Goal: Contribute content: Contribute content

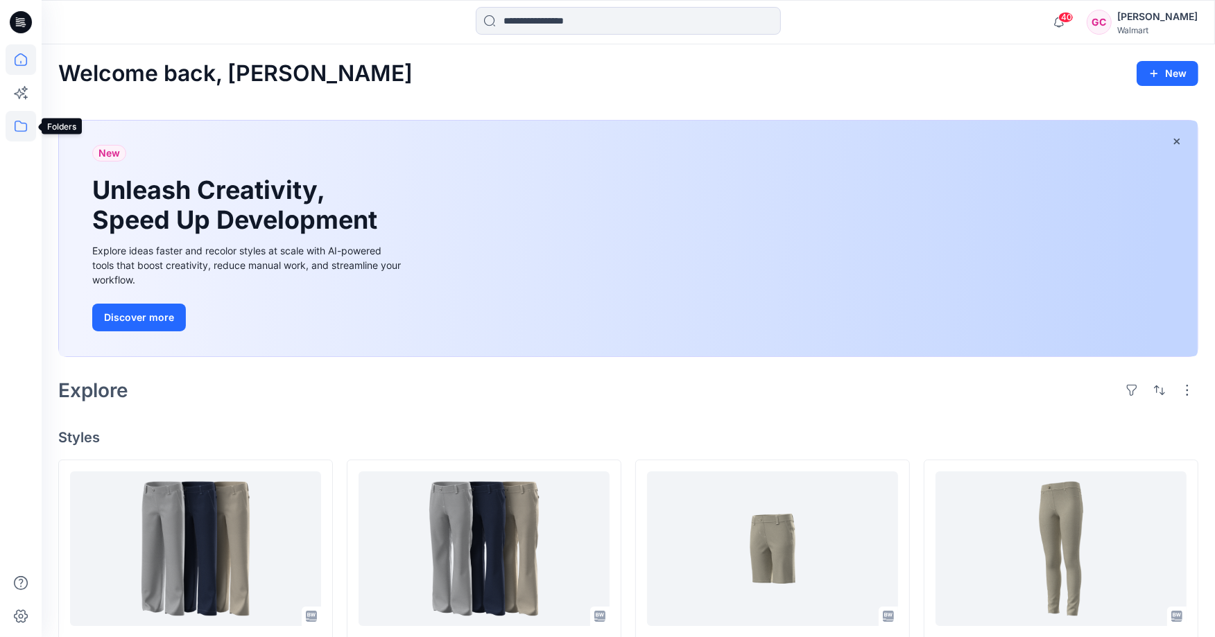
click at [18, 130] on icon at bounding box center [21, 126] width 31 height 31
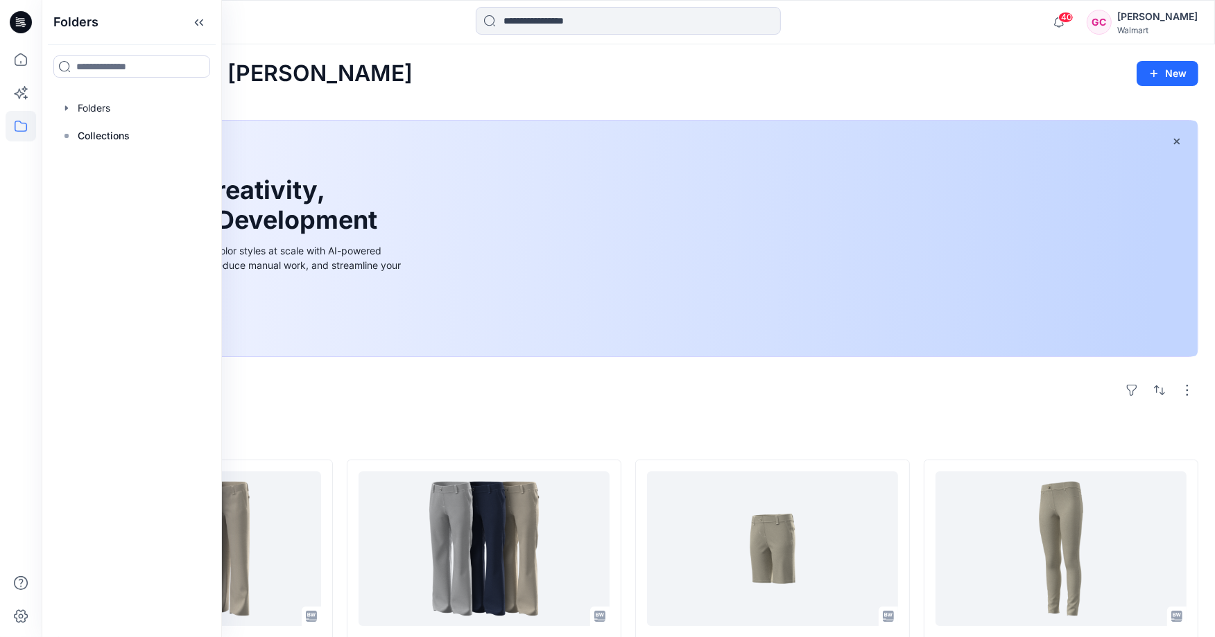
click at [94, 92] on div "Folders Folders Collections" at bounding box center [132, 318] width 180 height 637
click at [89, 101] on div at bounding box center [132, 108] width 158 height 28
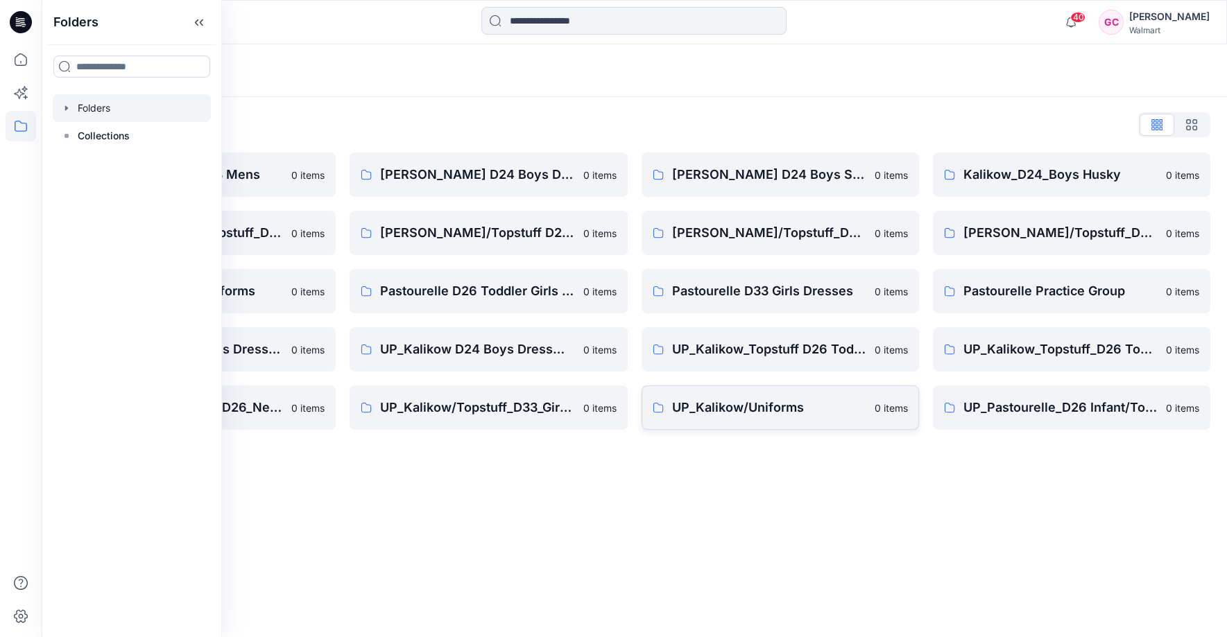
click at [708, 402] on p "UP_Kalikow/Uniforms" at bounding box center [769, 407] width 194 height 19
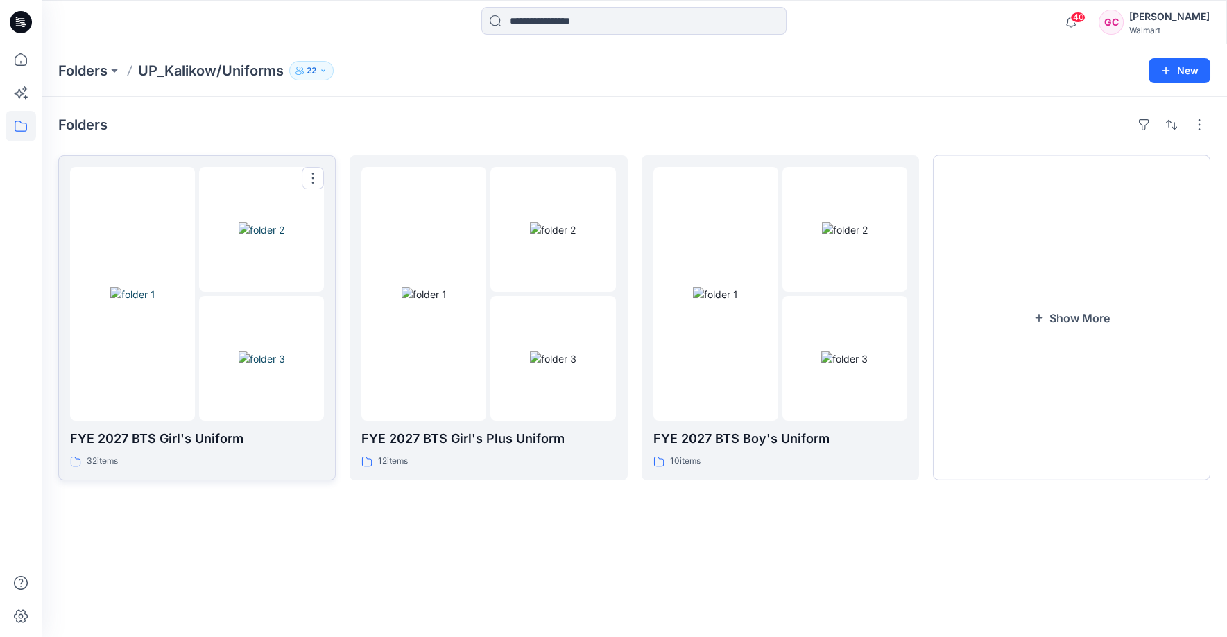
click at [275, 366] on img at bounding box center [262, 359] width 46 height 15
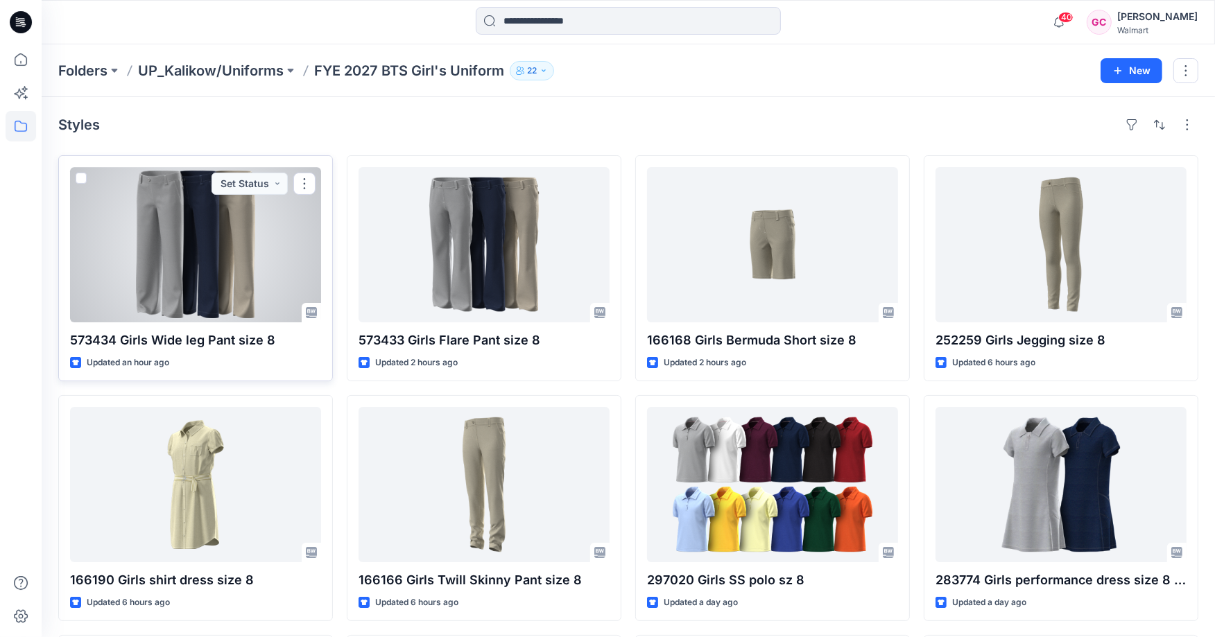
click at [216, 338] on p "573434 Girls Wide leg Pant size 8" at bounding box center [195, 340] width 251 height 19
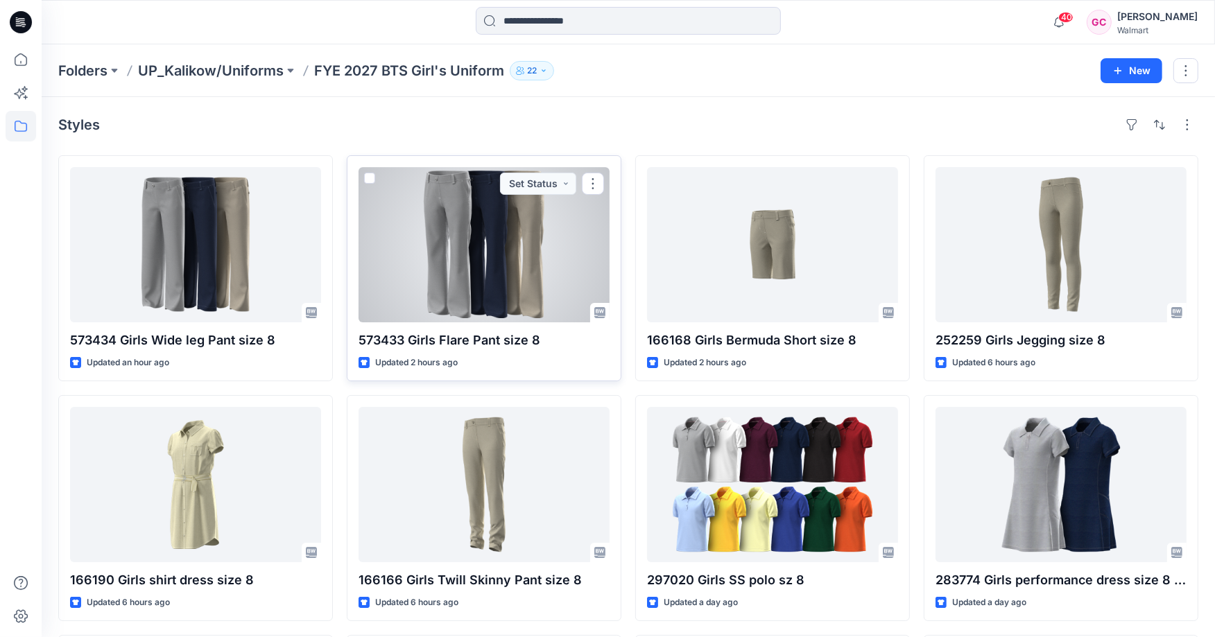
click at [442, 304] on div at bounding box center [483, 244] width 251 height 155
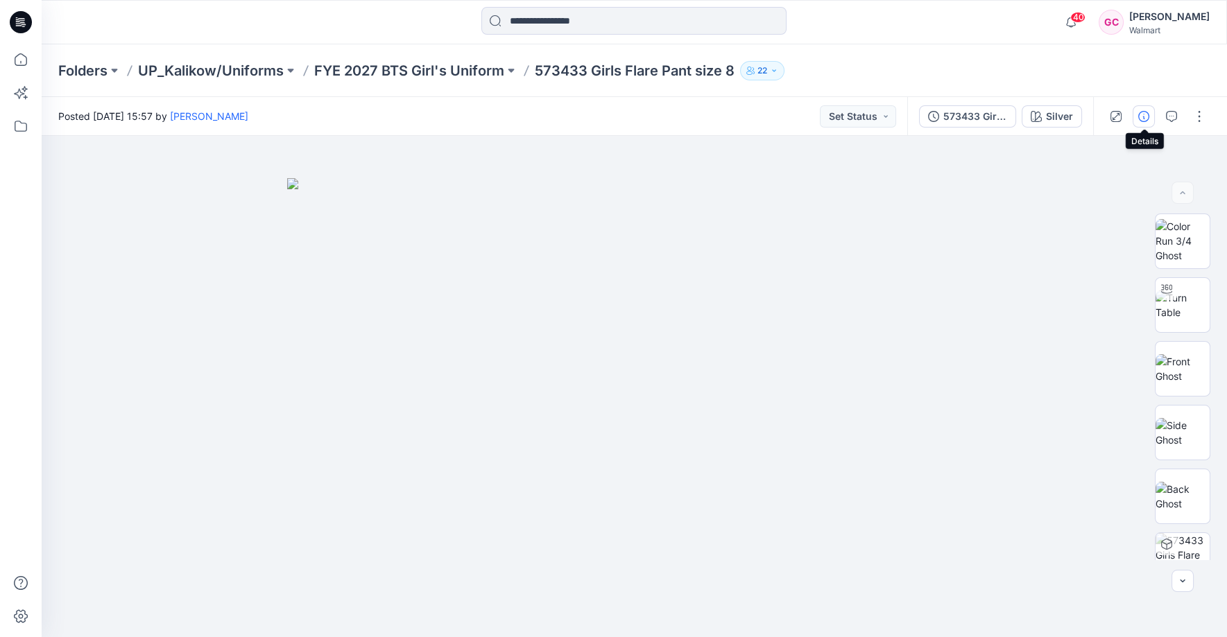
click at [1147, 115] on icon "button" at bounding box center [1143, 116] width 11 height 11
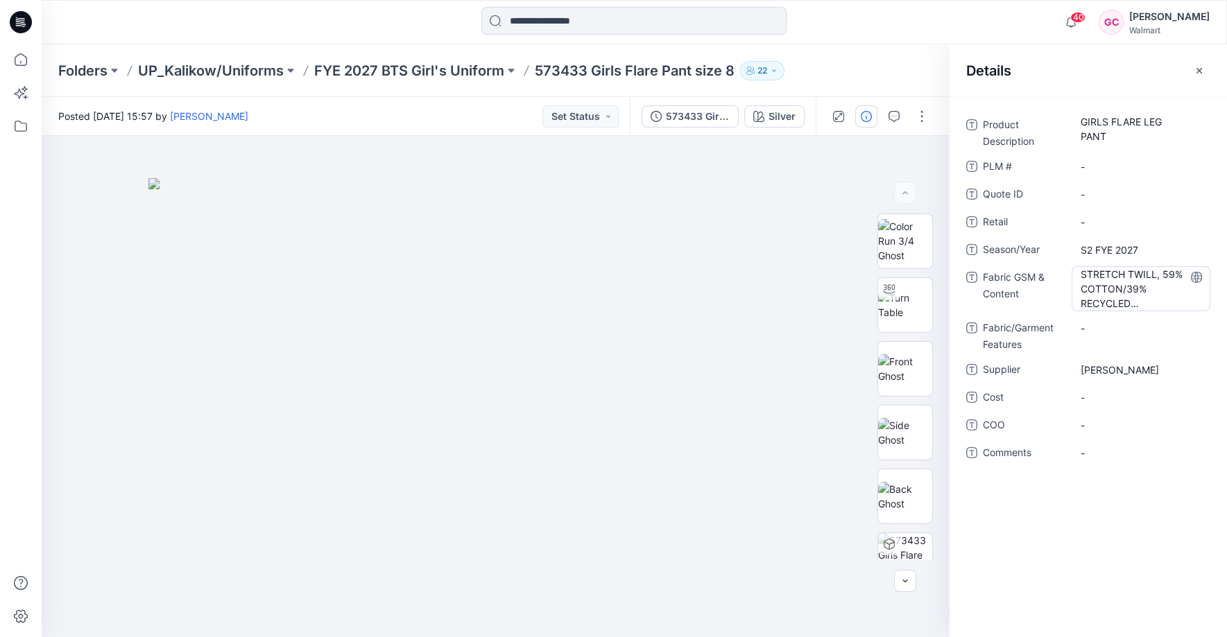
click at [1106, 278] on Content "STRETCH TWILL, 59% COTTON/39% RECYCLED POLYESTER/2% SPANDEX. 240 GSM" at bounding box center [1140, 289] width 121 height 44
drag, startPoint x: 1082, startPoint y: 275, endPoint x: 1138, endPoint y: 288, distance: 57.8
click at [1144, 323] on div "**********" at bounding box center [1088, 296] width 244 height 365
click at [1203, 68] on icon "button" at bounding box center [1198, 70] width 11 height 11
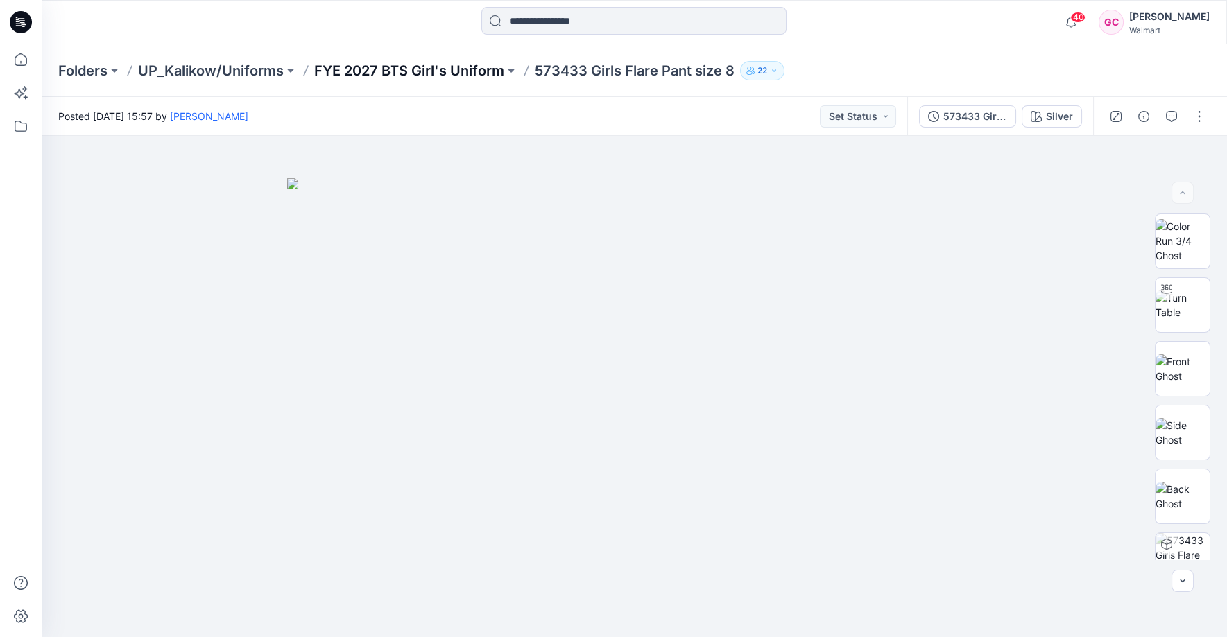
click at [431, 77] on p "FYE 2027 BTS Girl's Uniform" at bounding box center [409, 70] width 190 height 19
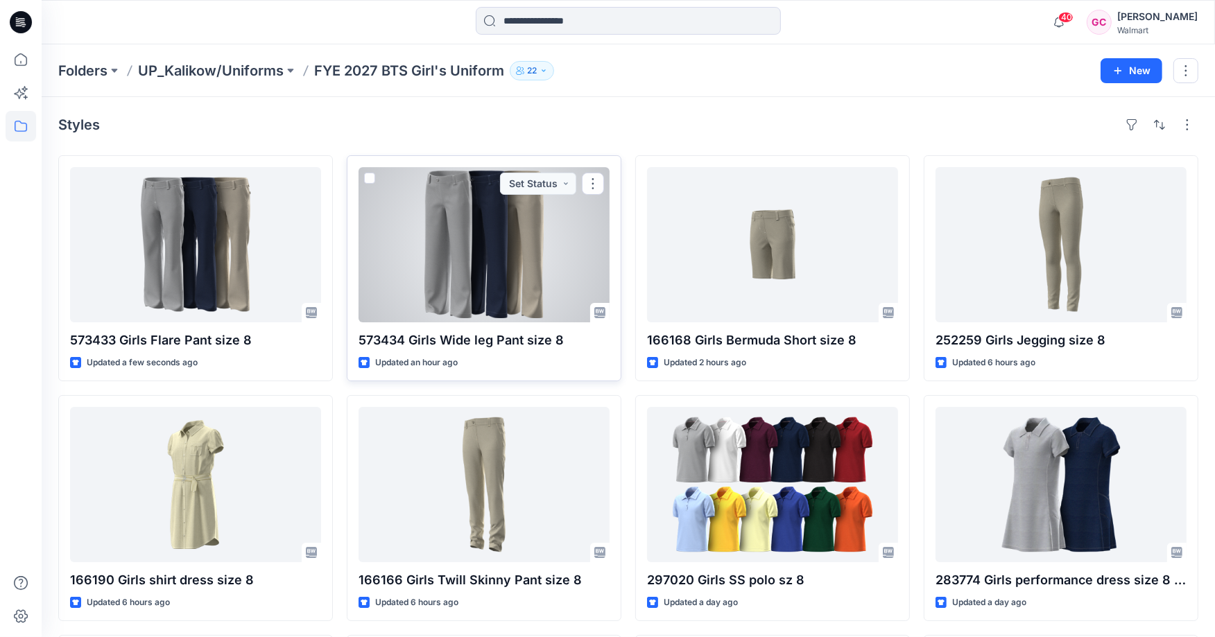
click at [435, 250] on div at bounding box center [483, 244] width 251 height 155
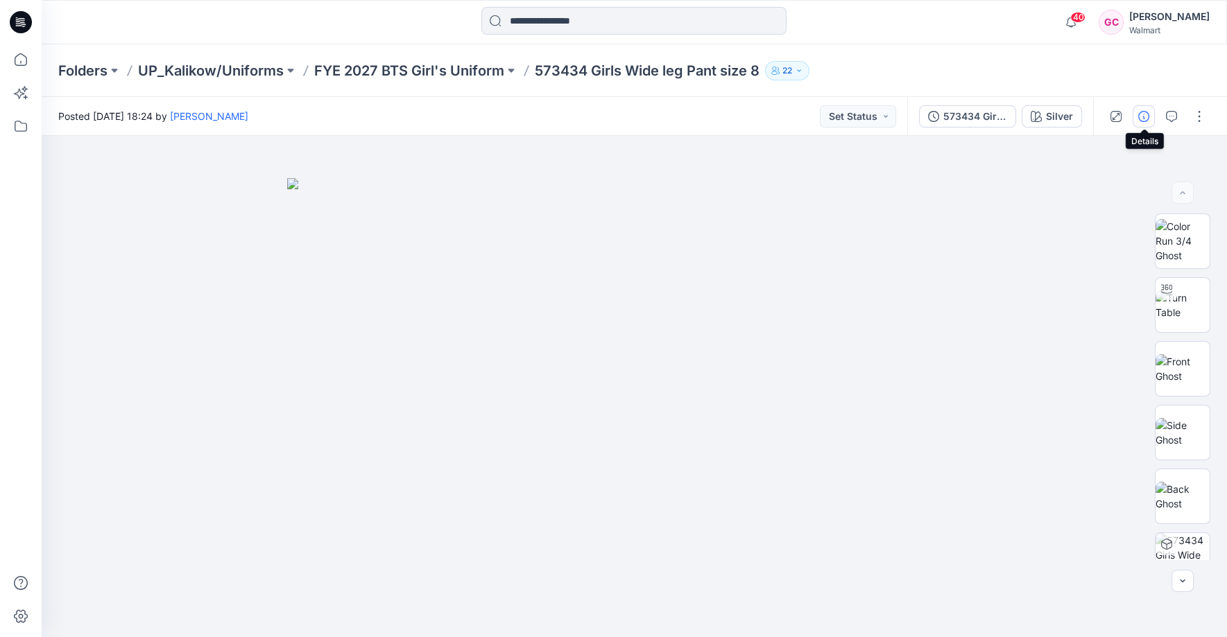
click at [1144, 115] on icon "button" at bounding box center [1143, 116] width 11 height 11
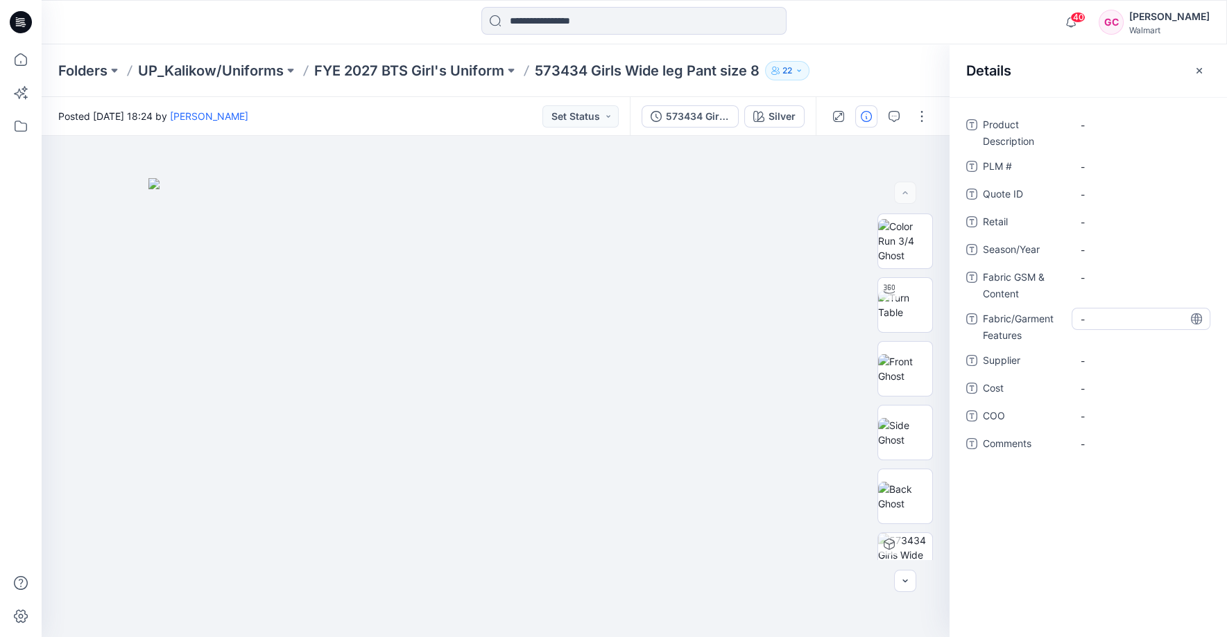
click at [1104, 314] on Features "-" at bounding box center [1140, 319] width 121 height 15
click at [1110, 281] on Content "-" at bounding box center [1140, 277] width 121 height 15
click at [1090, 279] on textarea at bounding box center [1140, 277] width 139 height 22
type textarea "**********"
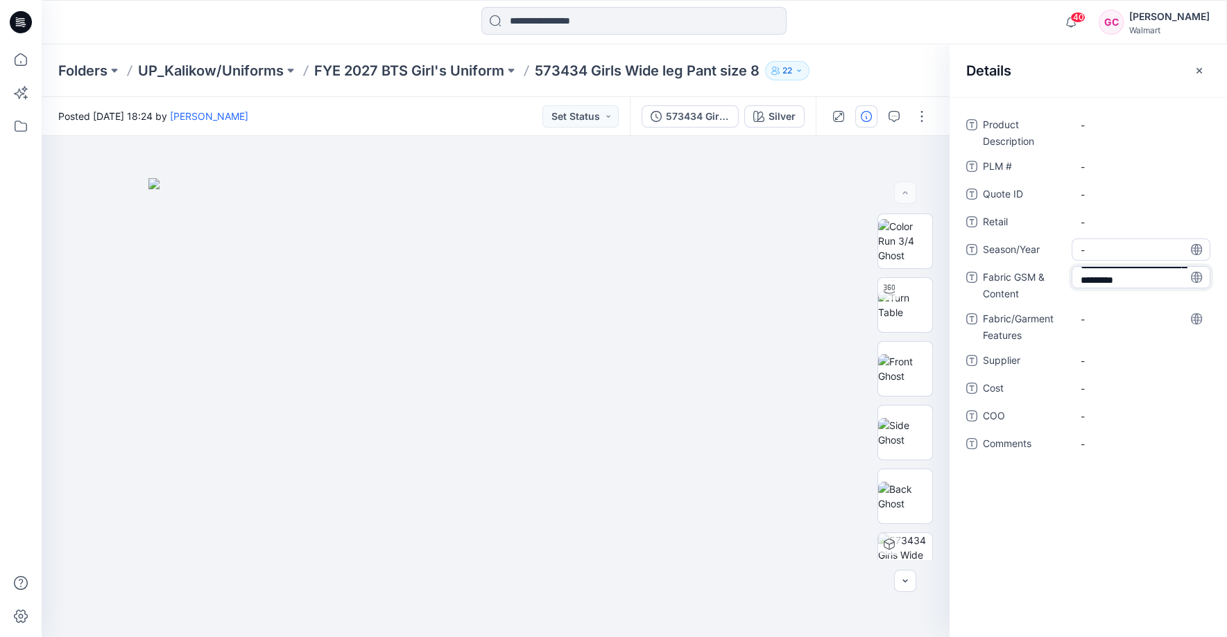
click at [1114, 243] on span "-" at bounding box center [1140, 250] width 121 height 15
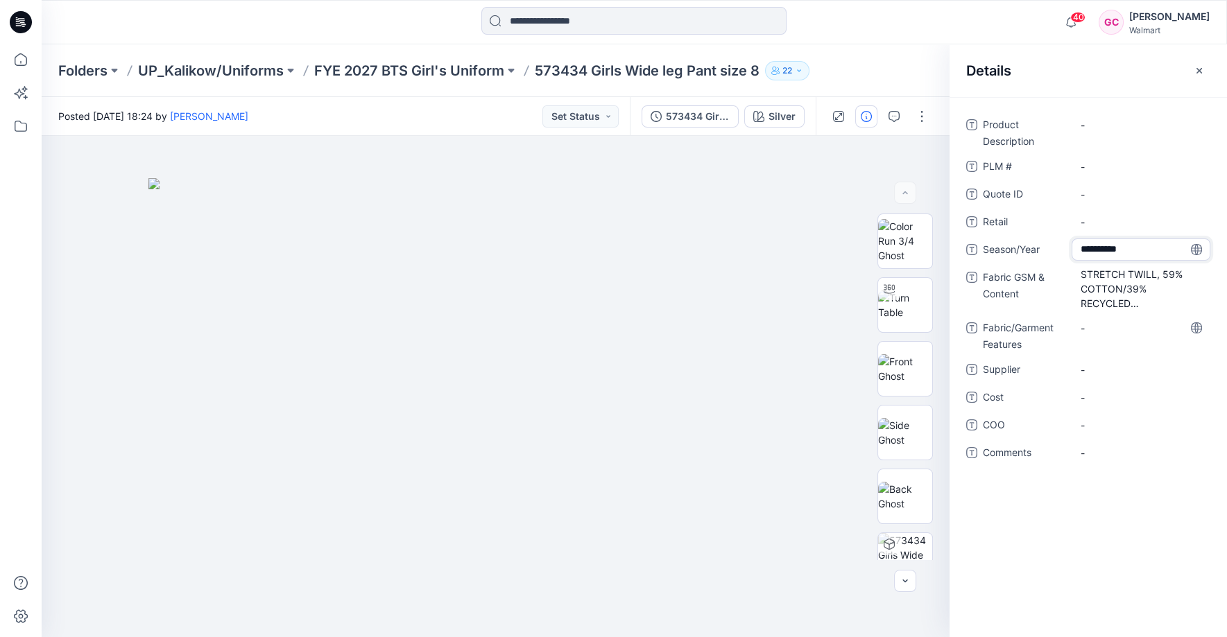
type textarea "**********"
click at [1097, 368] on span "-" at bounding box center [1140, 370] width 121 height 15
type textarea "*******"
click at [1102, 125] on Description "-" at bounding box center [1140, 125] width 121 height 15
type textarea "**********"
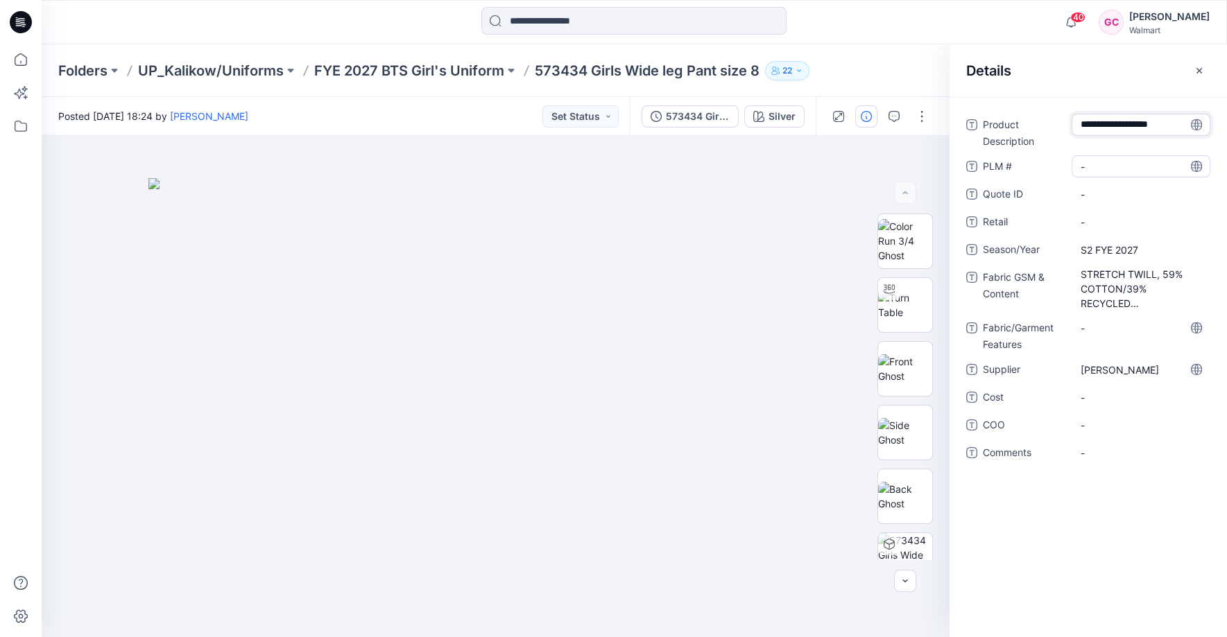
click at [1128, 168] on \ "-" at bounding box center [1140, 166] width 121 height 15
click at [1195, 70] on icon "button" at bounding box center [1198, 70] width 11 height 11
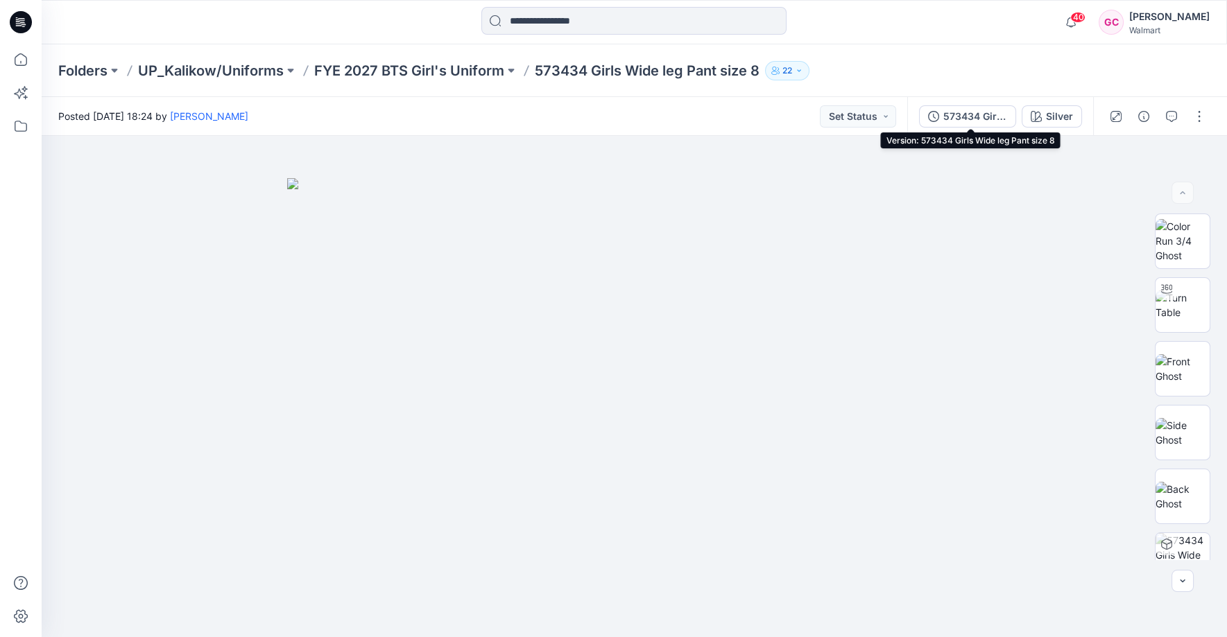
click at [987, 114] on div "573434 Girls Wide leg Pant size 8" at bounding box center [975, 116] width 64 height 15
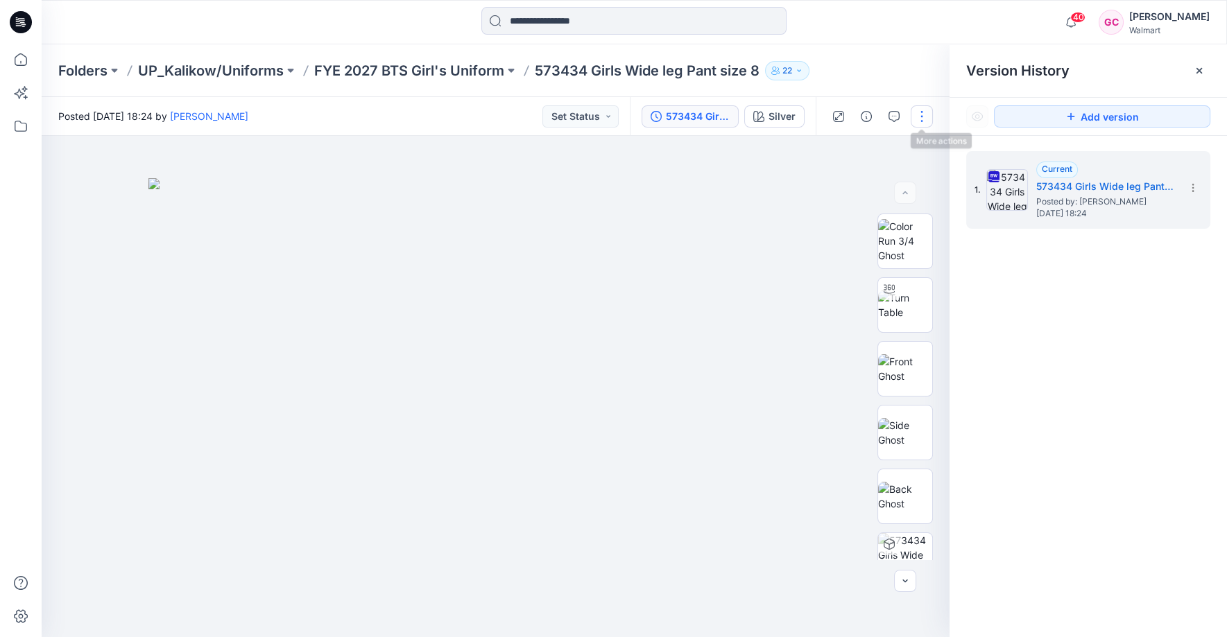
click at [921, 119] on button "button" at bounding box center [921, 116] width 22 height 22
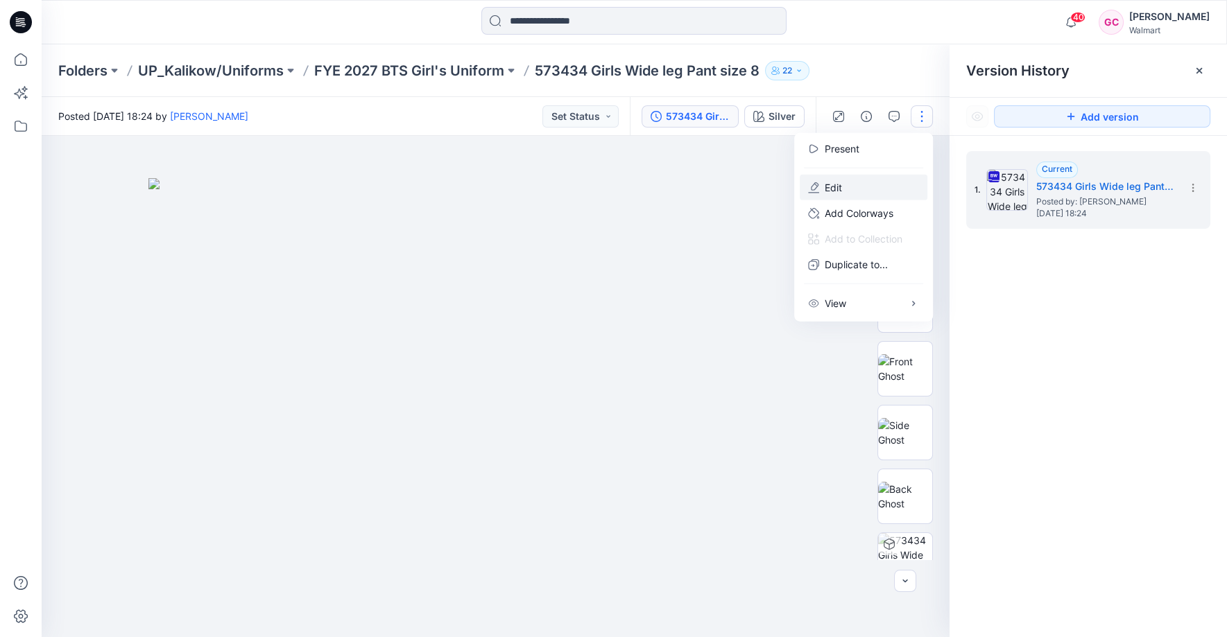
click at [844, 187] on button "Edit" at bounding box center [863, 188] width 128 height 26
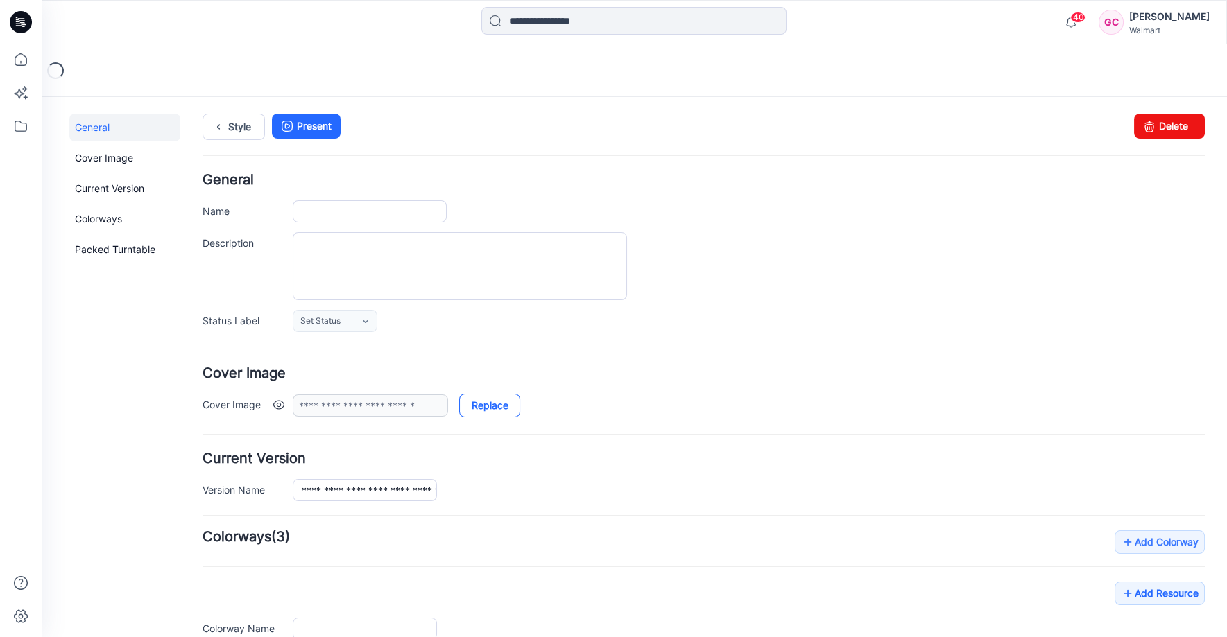
type input "**********"
type input "******"
type input "**********"
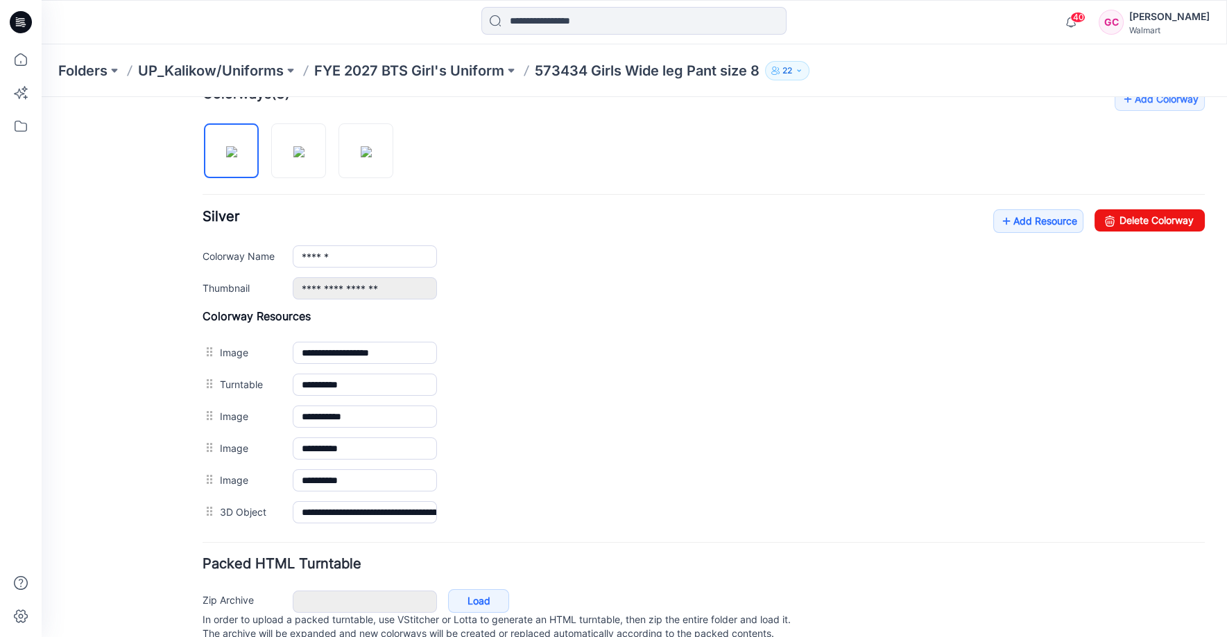
scroll to position [462, 0]
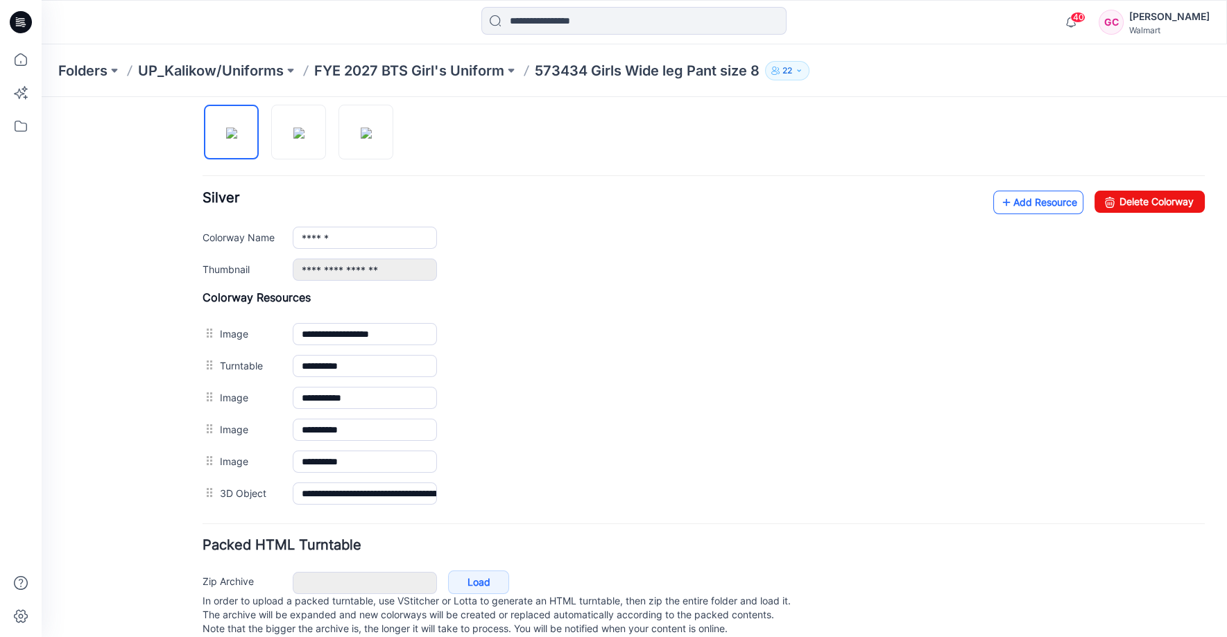
click at [1019, 202] on link "Add Resource" at bounding box center [1038, 203] width 90 height 24
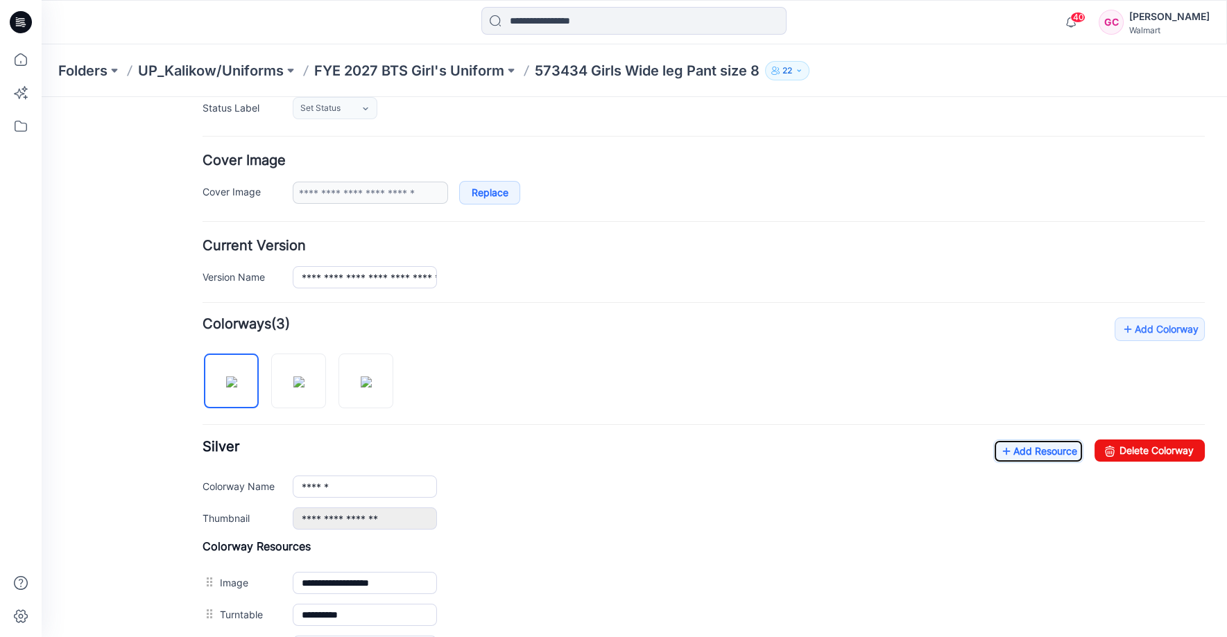
scroll to position [0, 0]
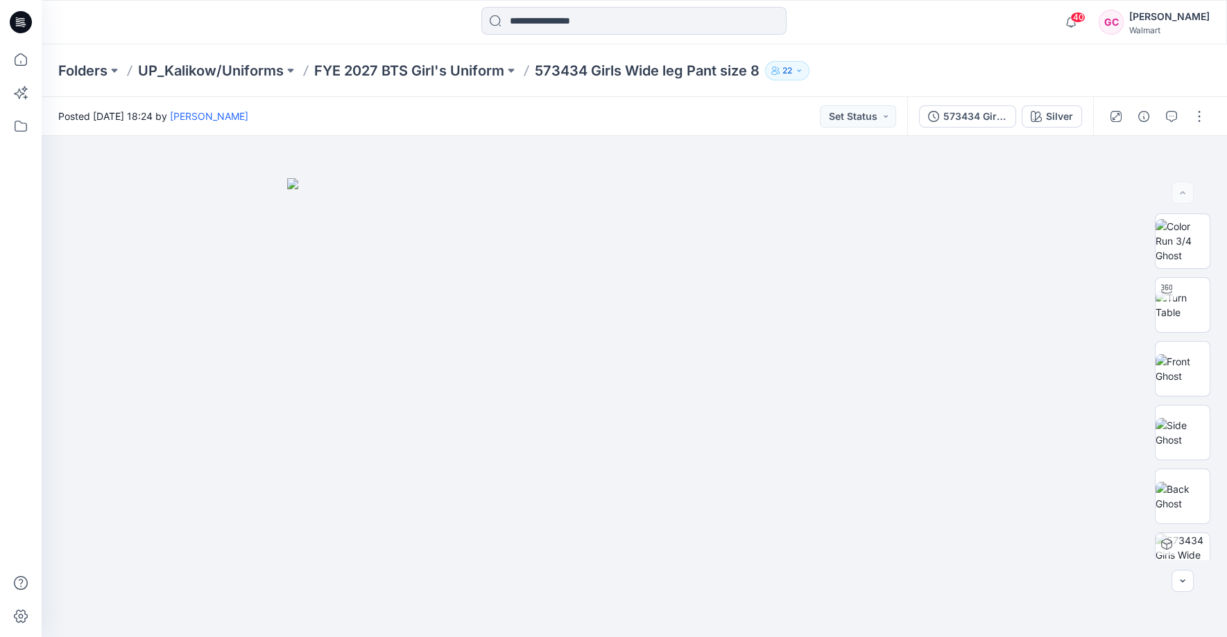
click at [630, 101] on div "Posted [DATE] 18:24 by [PERSON_NAME] Set Status" at bounding box center [474, 116] width 865 height 38
click at [1179, 319] on img at bounding box center [1182, 305] width 54 height 29
drag, startPoint x: 631, startPoint y: 620, endPoint x: 1050, endPoint y: 625, distance: 418.8
click at [1050, 625] on div at bounding box center [634, 386] width 1185 height 501
click at [1197, 376] on img at bounding box center [1182, 368] width 54 height 29
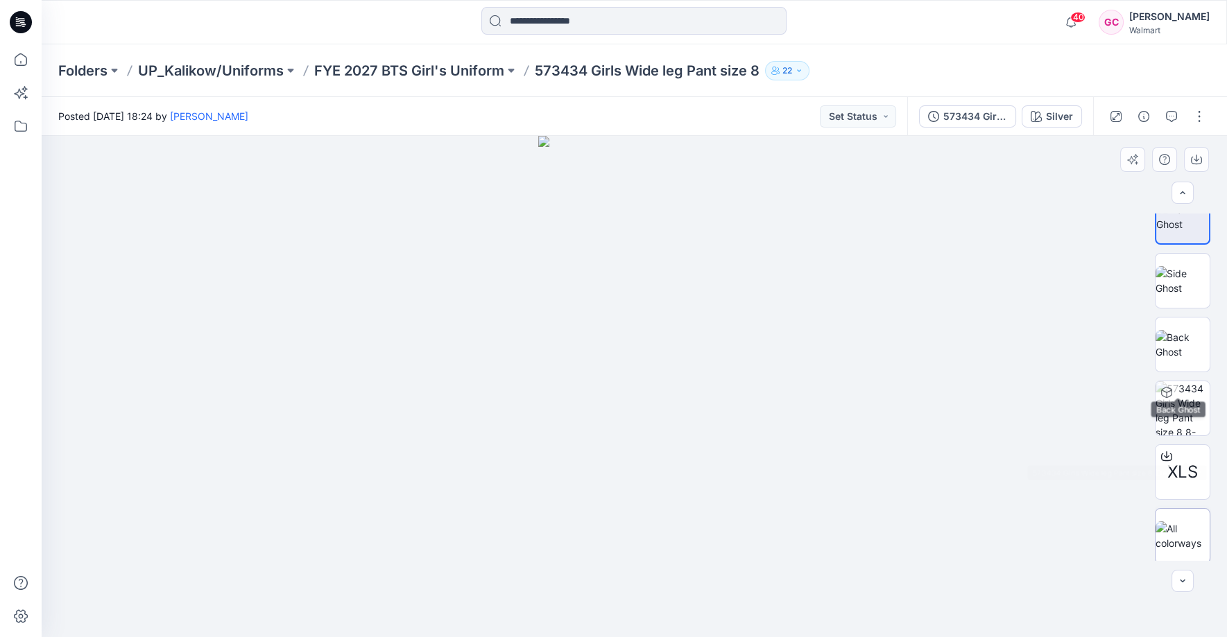
scroll to position [154, 0]
click at [1179, 536] on img at bounding box center [1182, 533] width 54 height 29
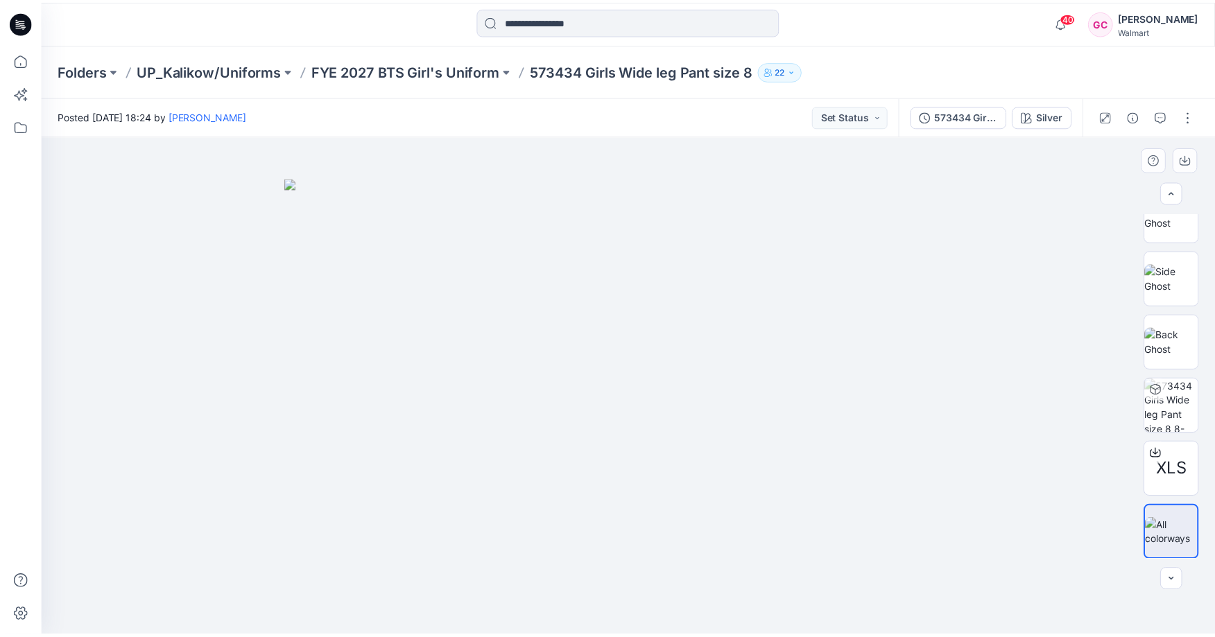
scroll to position [155, 0]
click at [367, 66] on p "FYE 2027 BTS Girl's Uniform" at bounding box center [409, 70] width 190 height 19
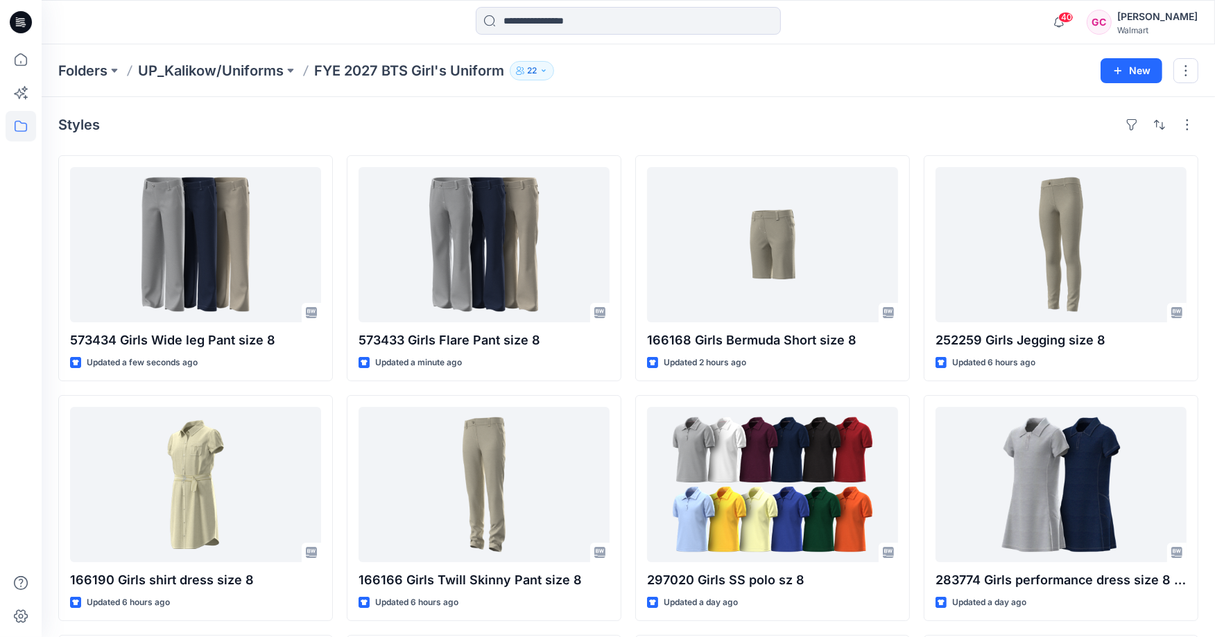
click at [944, 98] on div "Styles 573434 Girls Wide leg Pant size 8 Updated a few seconds ago 166190 Girls…" at bounding box center [628, 512] width 1173 height 831
